Goal: Ask a question

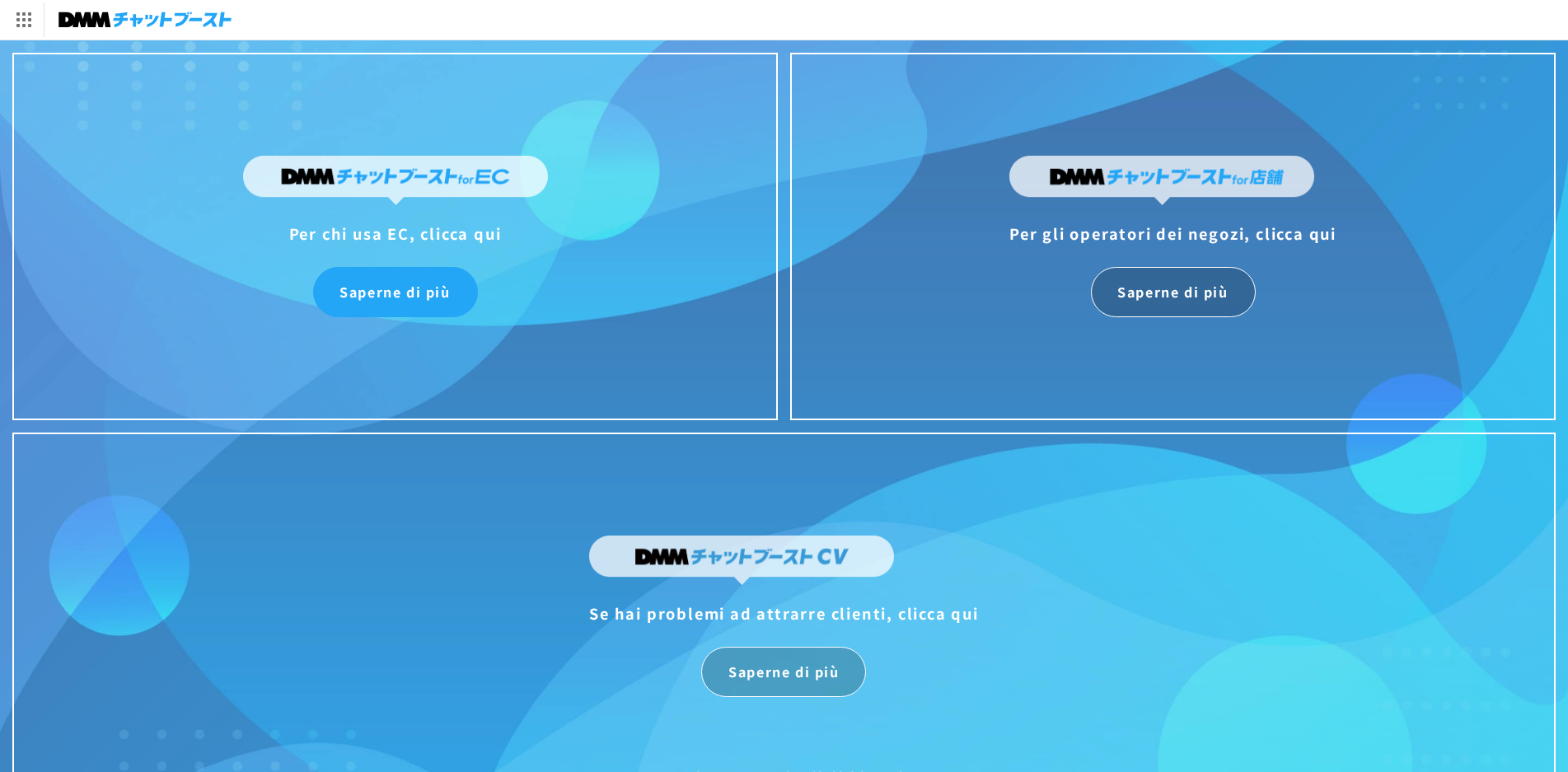
click at [378, 287] on font "Saperne di più" at bounding box center [395, 291] width 111 height 19
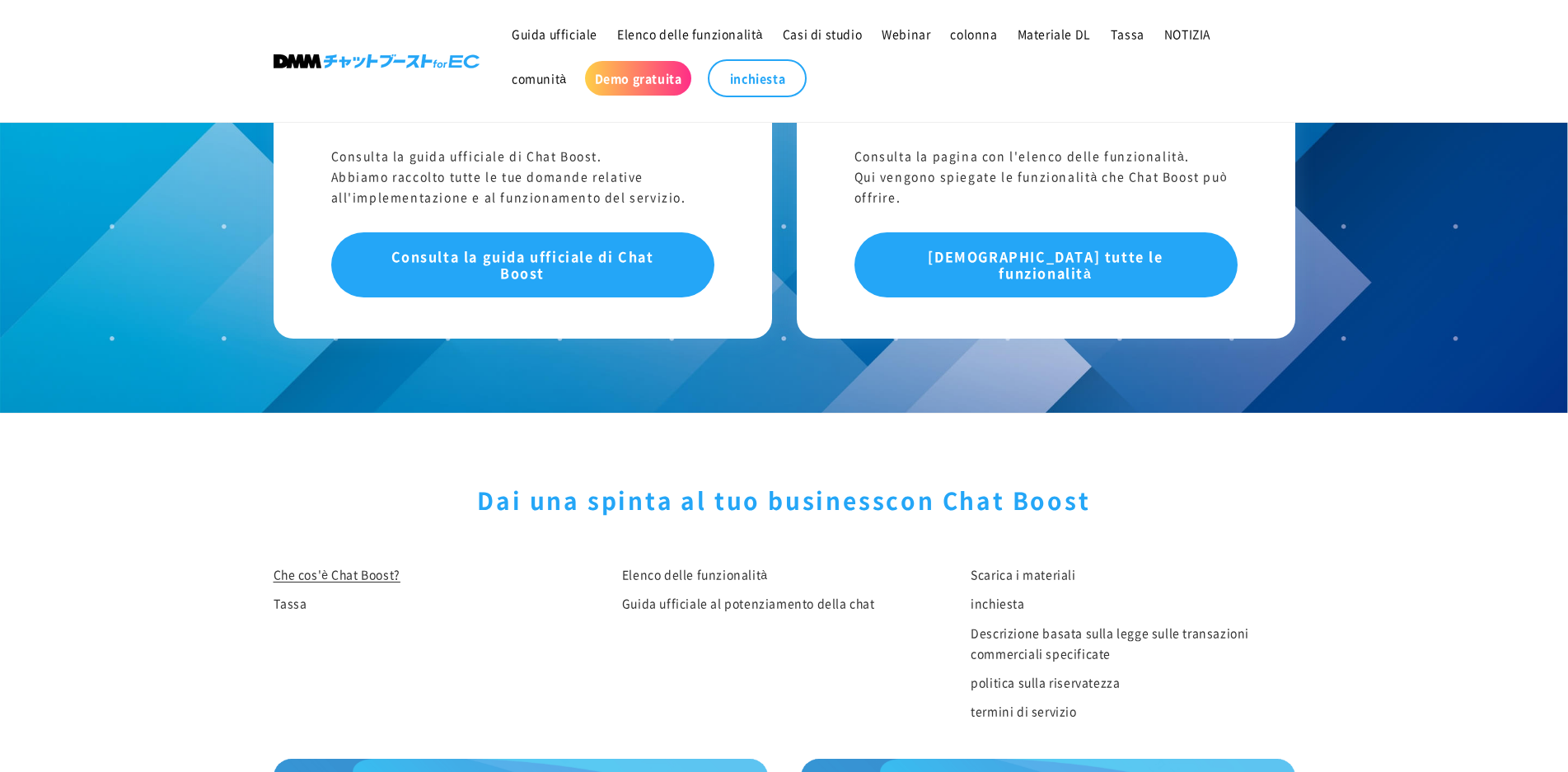
scroll to position [9214, 0]
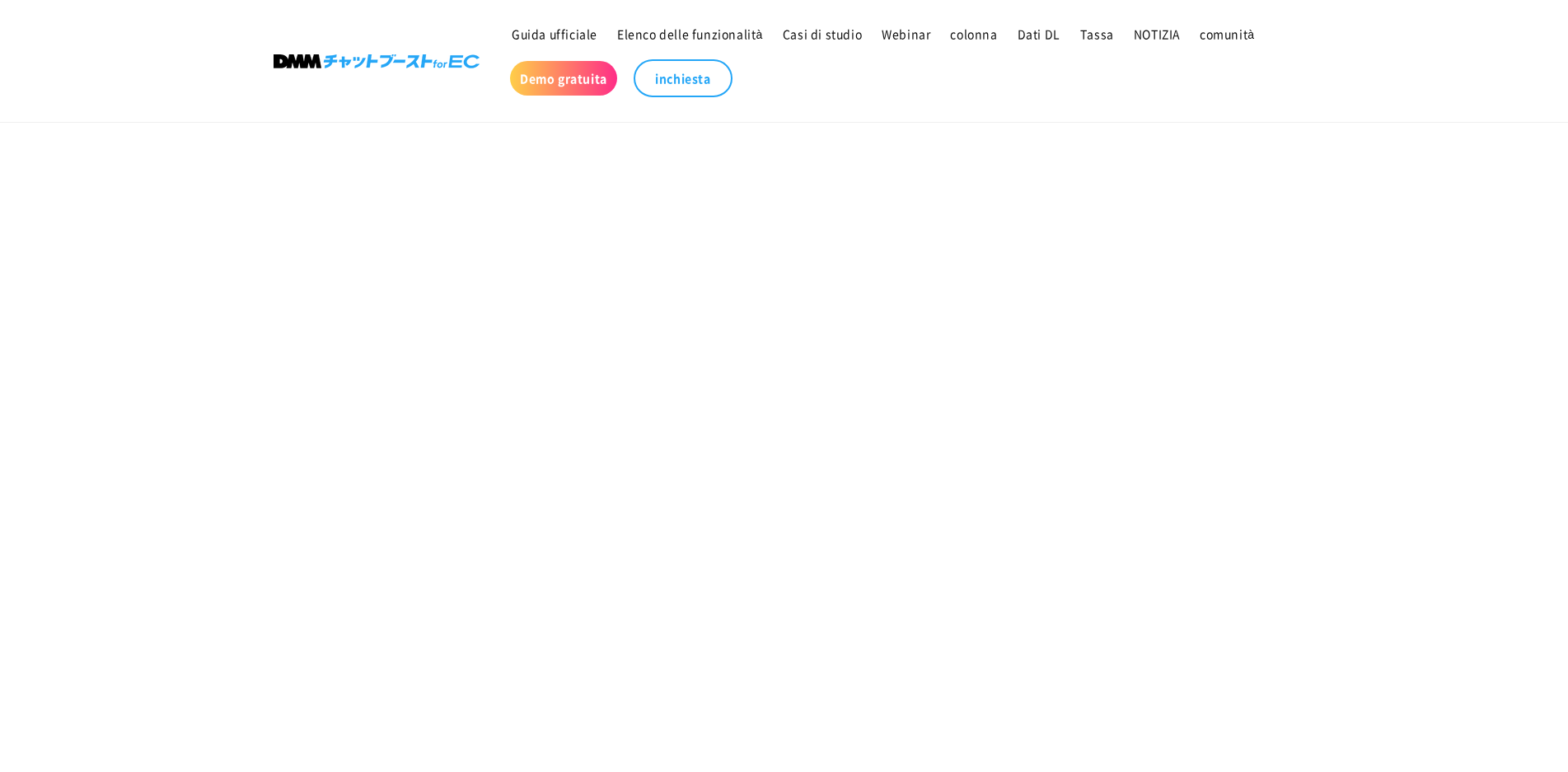
scroll to position [261, 0]
drag, startPoint x: 1151, startPoint y: 390, endPoint x: 1130, endPoint y: 341, distance: 53.3
click at [1178, 372] on section "inchiesta" at bounding box center [784, 531] width 1568 height 1256
click at [1108, 454] on section "inchiesta" at bounding box center [784, 366] width 1568 height 1256
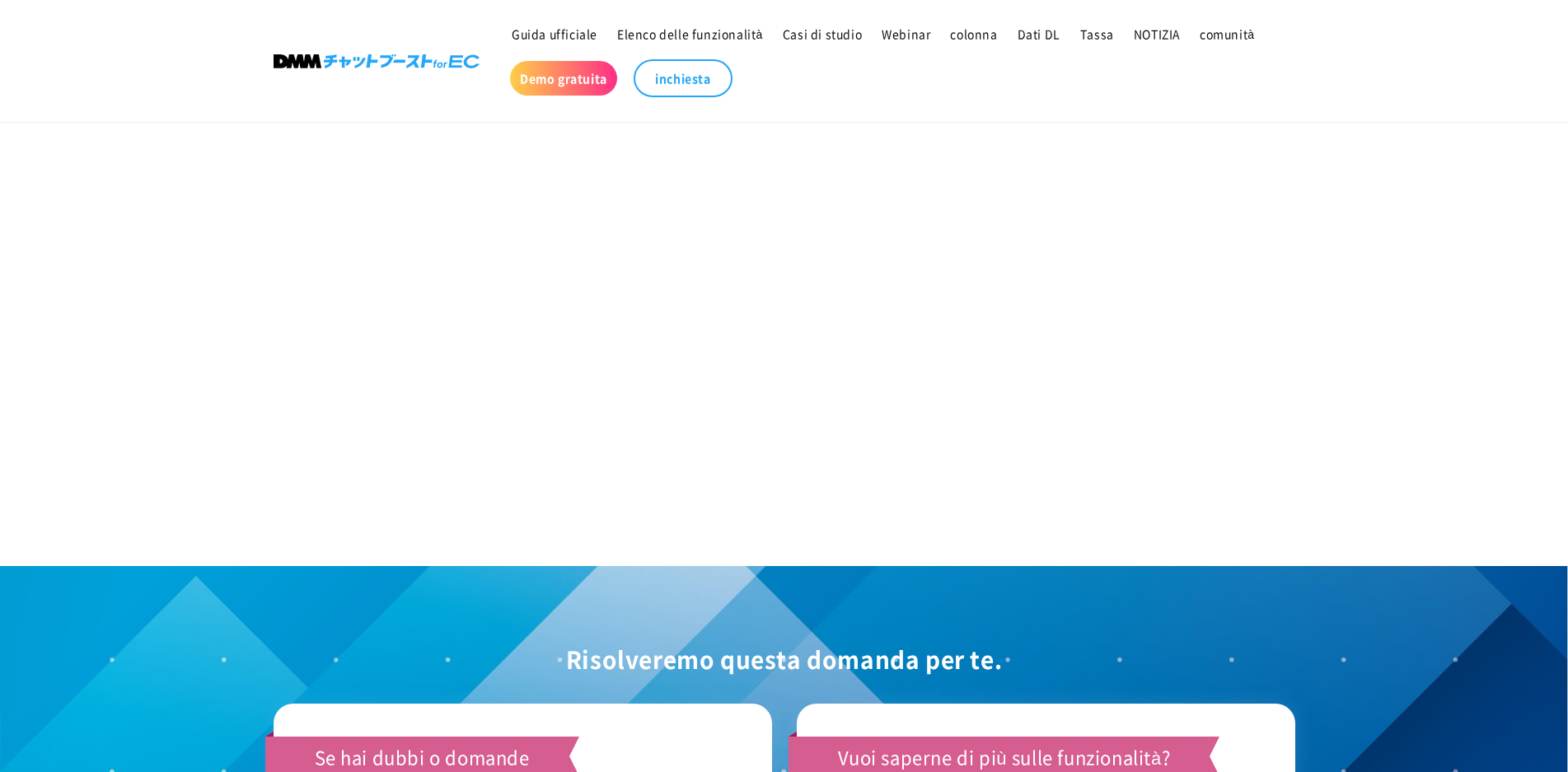
scroll to position [1001, 0]
